Goal: Transaction & Acquisition: Purchase product/service

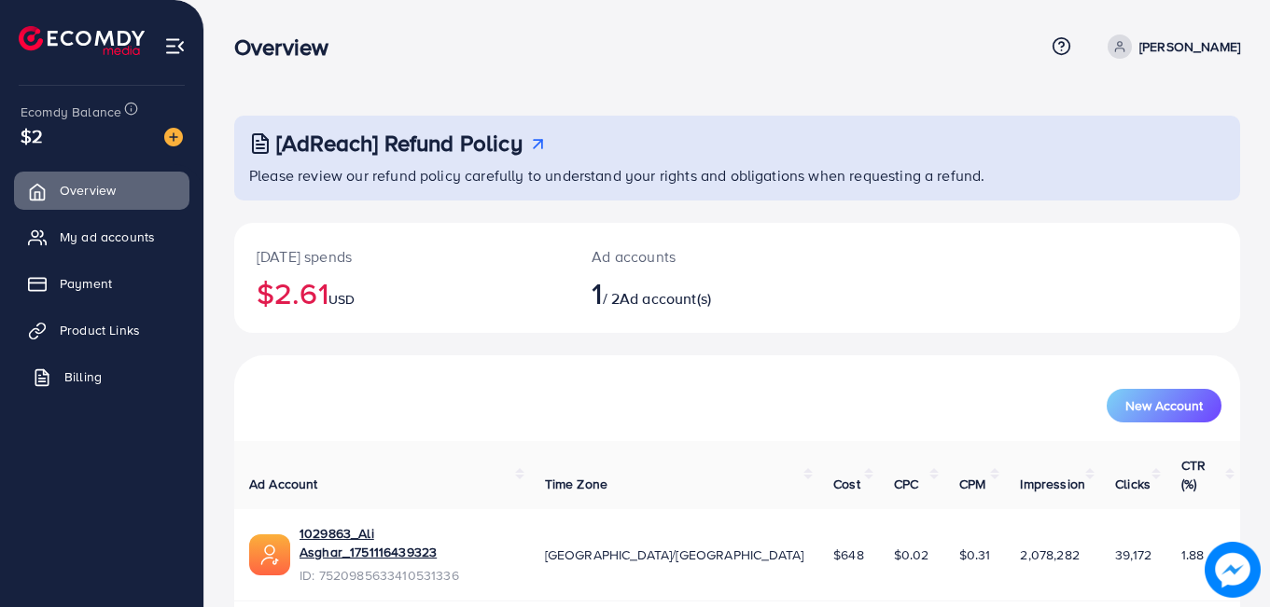
click at [70, 361] on link "Billing" at bounding box center [101, 376] width 175 height 37
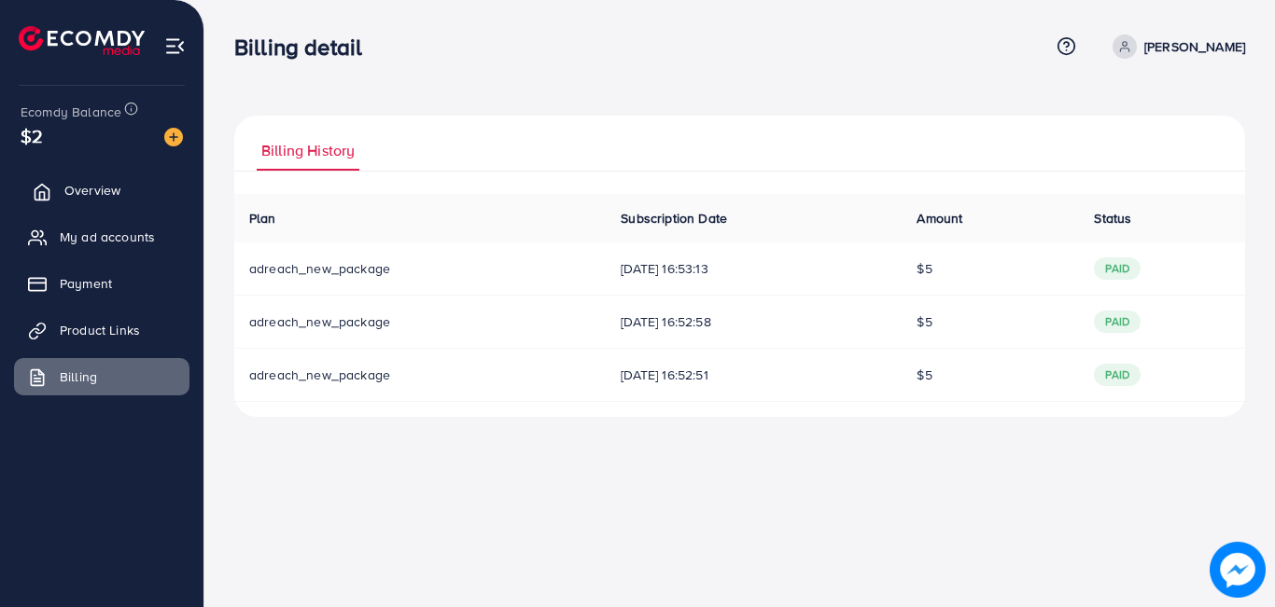
click at [86, 190] on span "Overview" at bounding box center [92, 190] width 56 height 19
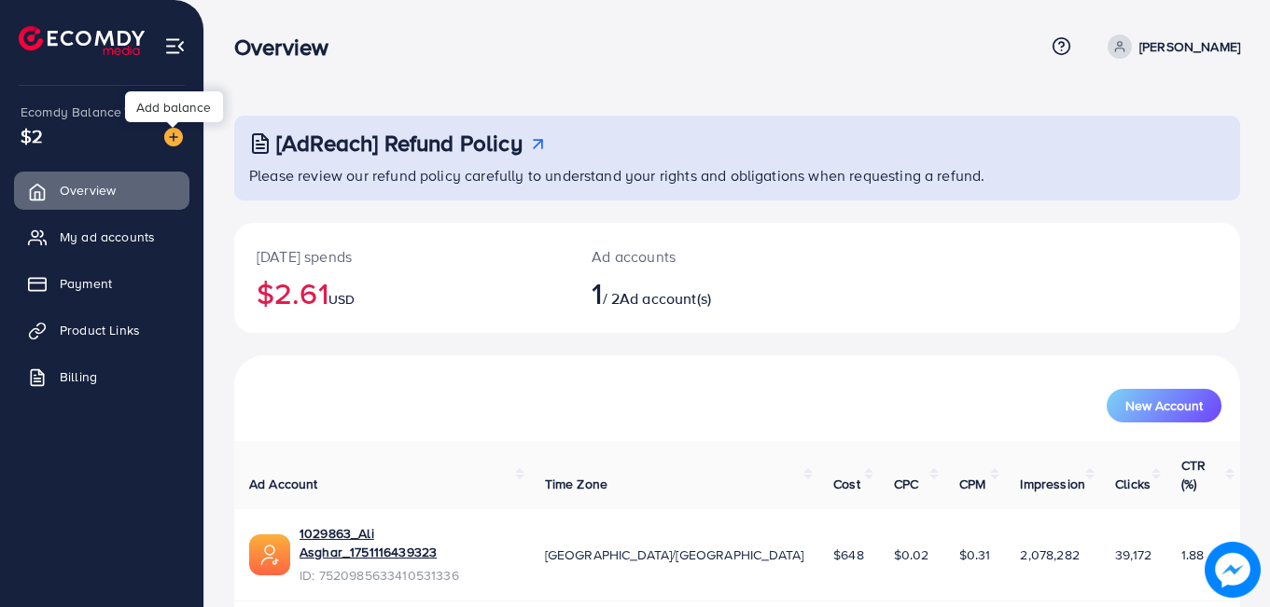
click at [171, 140] on img at bounding box center [173, 137] width 19 height 19
click at [167, 101] on div "Add balance" at bounding box center [174, 106] width 98 height 31
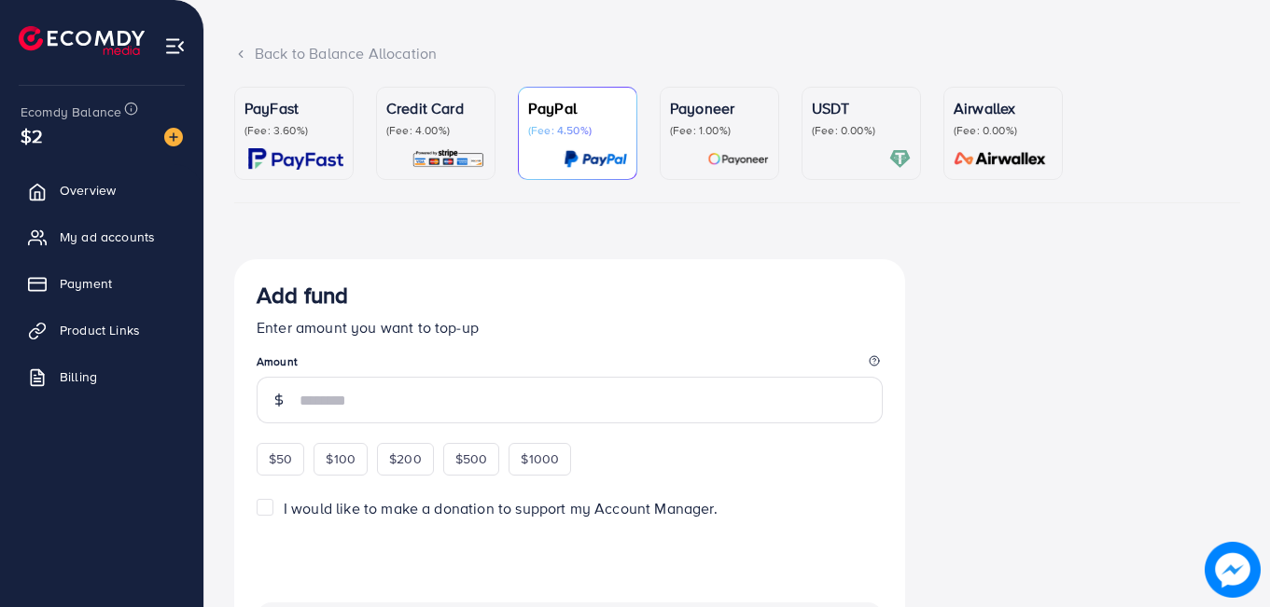
scroll to position [187, 0]
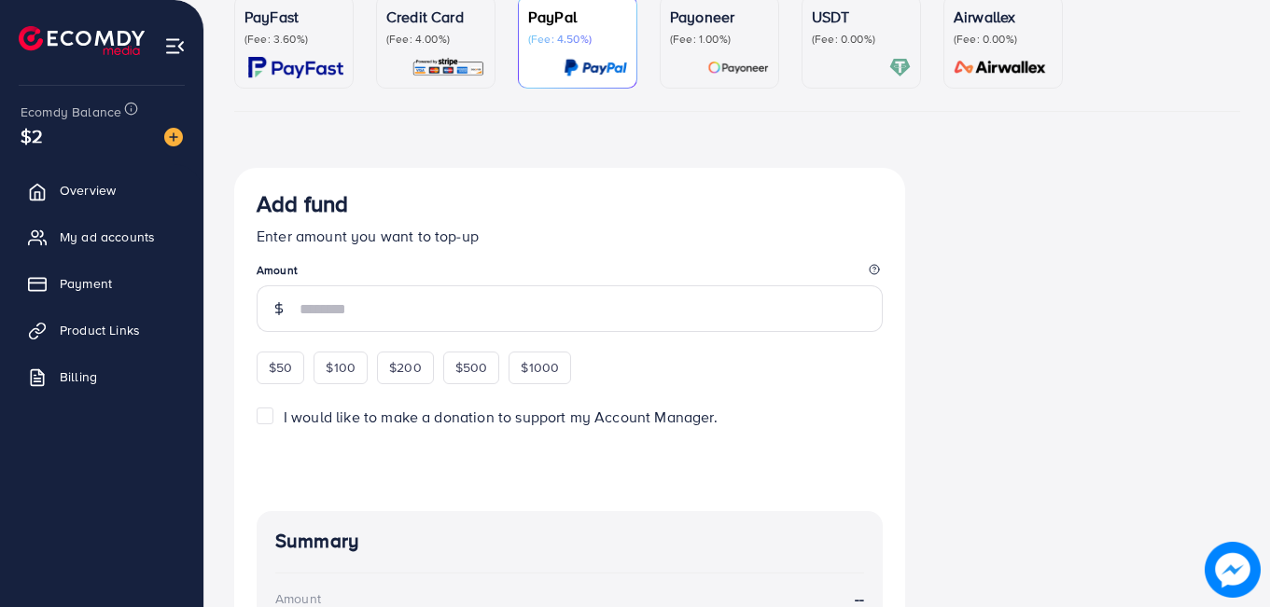
click at [303, 49] on div "PayFast (Fee: 3.60%)" at bounding box center [293, 42] width 99 height 73
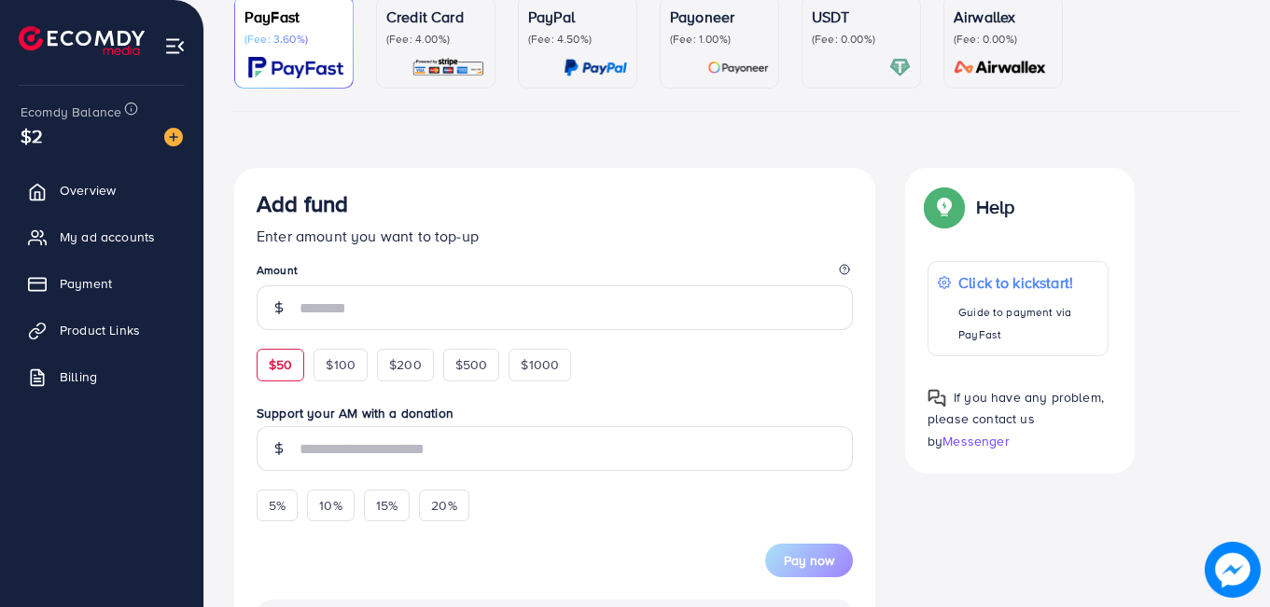
click at [288, 366] on span "$50" at bounding box center [280, 364] width 23 height 19
type input "**"
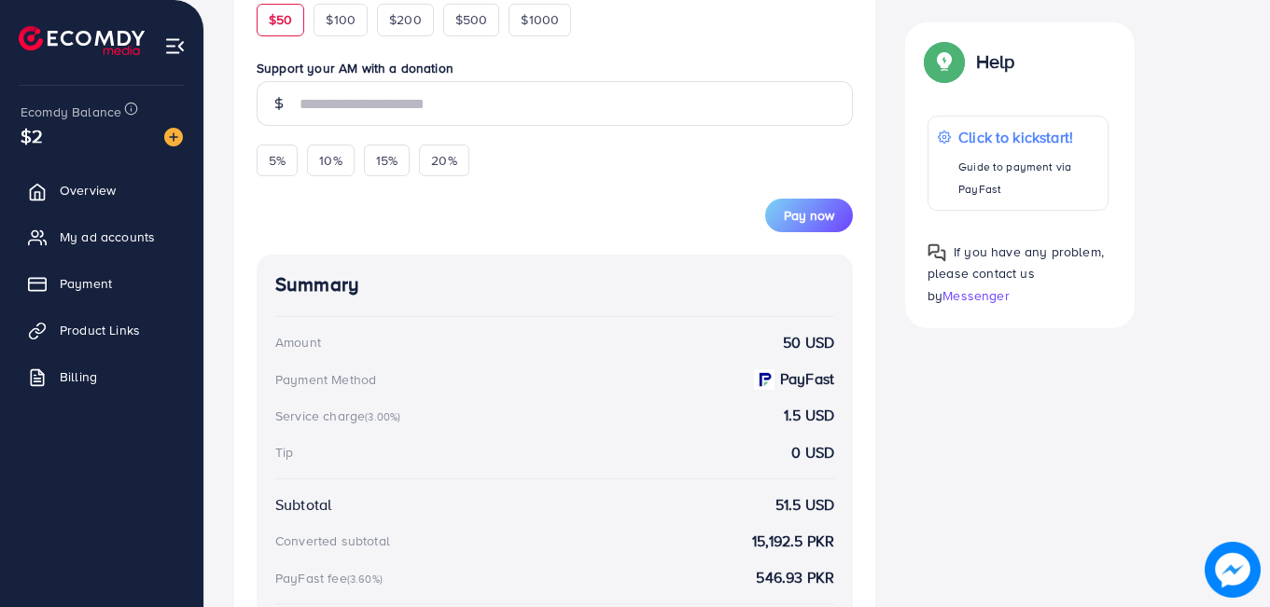
scroll to position [93, 0]
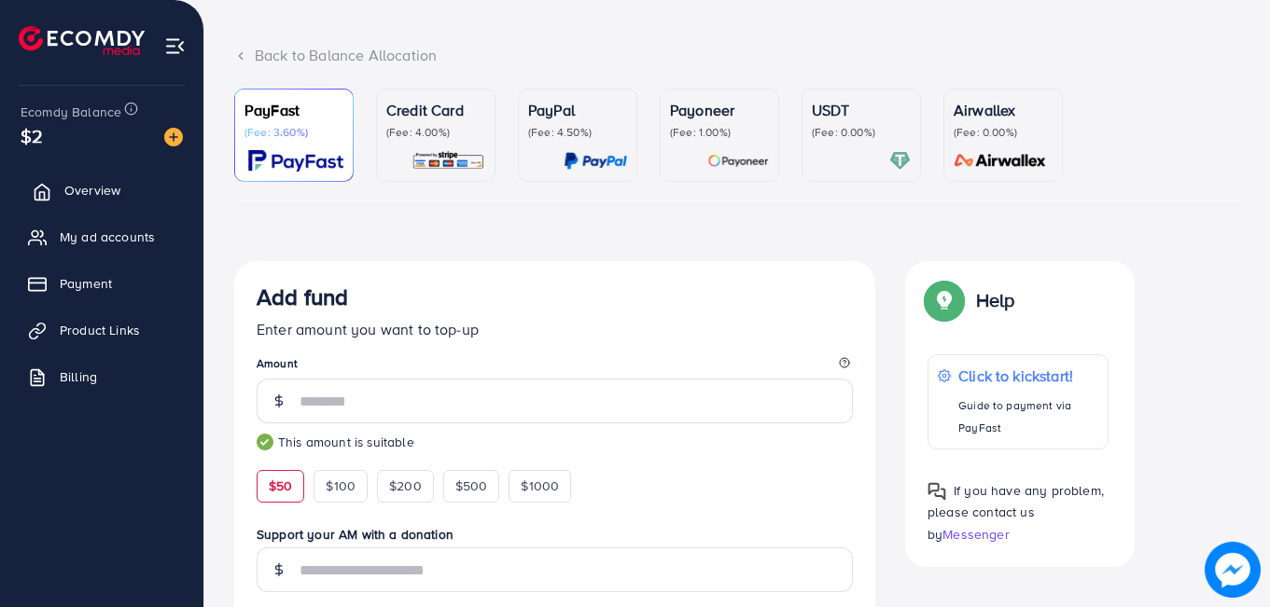
click at [93, 189] on span "Overview" at bounding box center [92, 190] width 56 height 19
